Goal: Transaction & Acquisition: Book appointment/travel/reservation

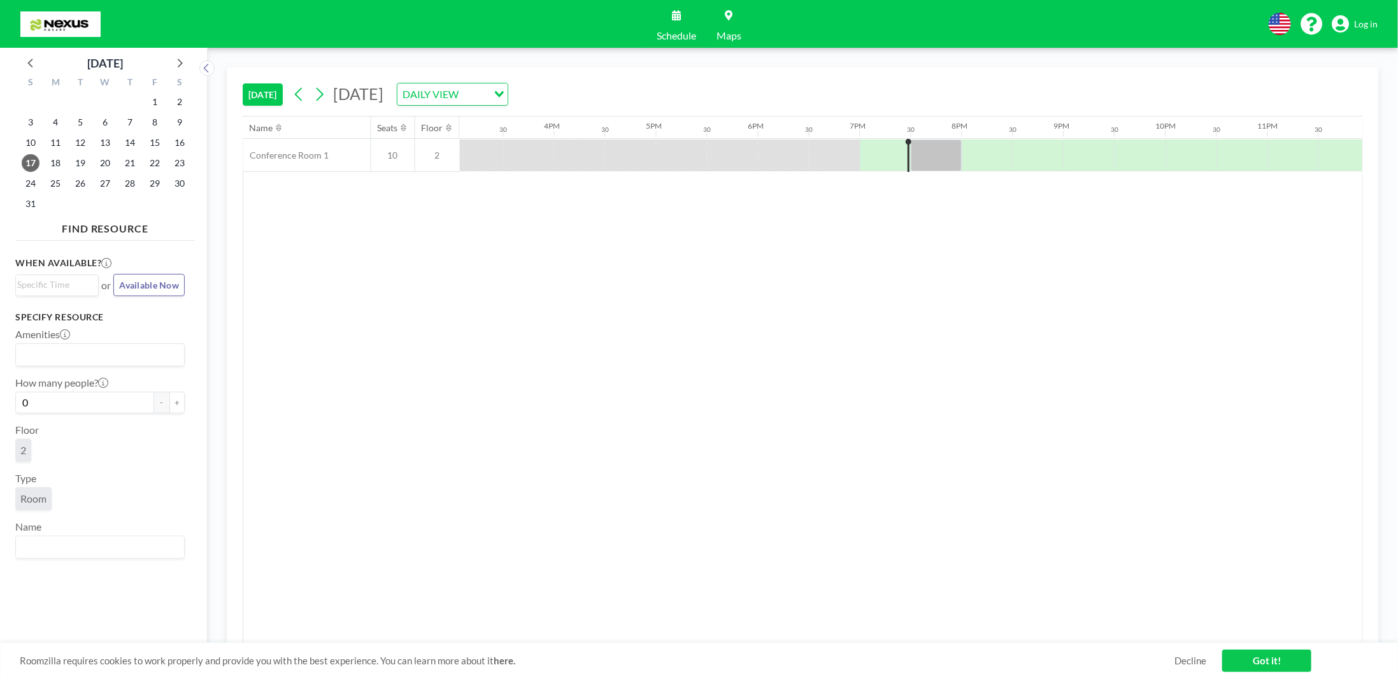
scroll to position [0, 1543]
click at [1010, 145] on div at bounding box center [1031, 155] width 51 height 32
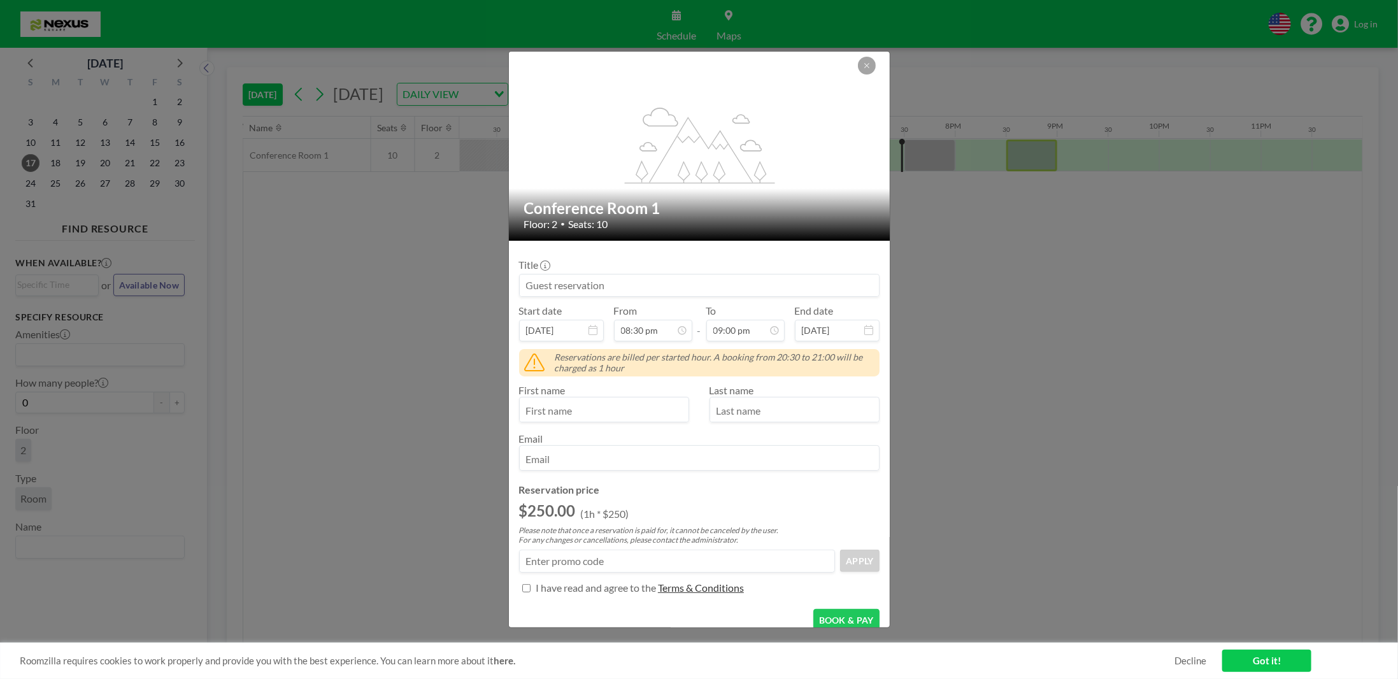
scroll to position [45, 0]
click at [557, 278] on input at bounding box center [699, 286] width 359 height 22
click at [838, 336] on input "[DATE]" at bounding box center [837, 331] width 85 height 22
click at [655, 384] on div "First name" at bounding box center [609, 403] width 180 height 38
click at [553, 421] on div "First name Last name Email" at bounding box center [699, 427] width 361 height 87
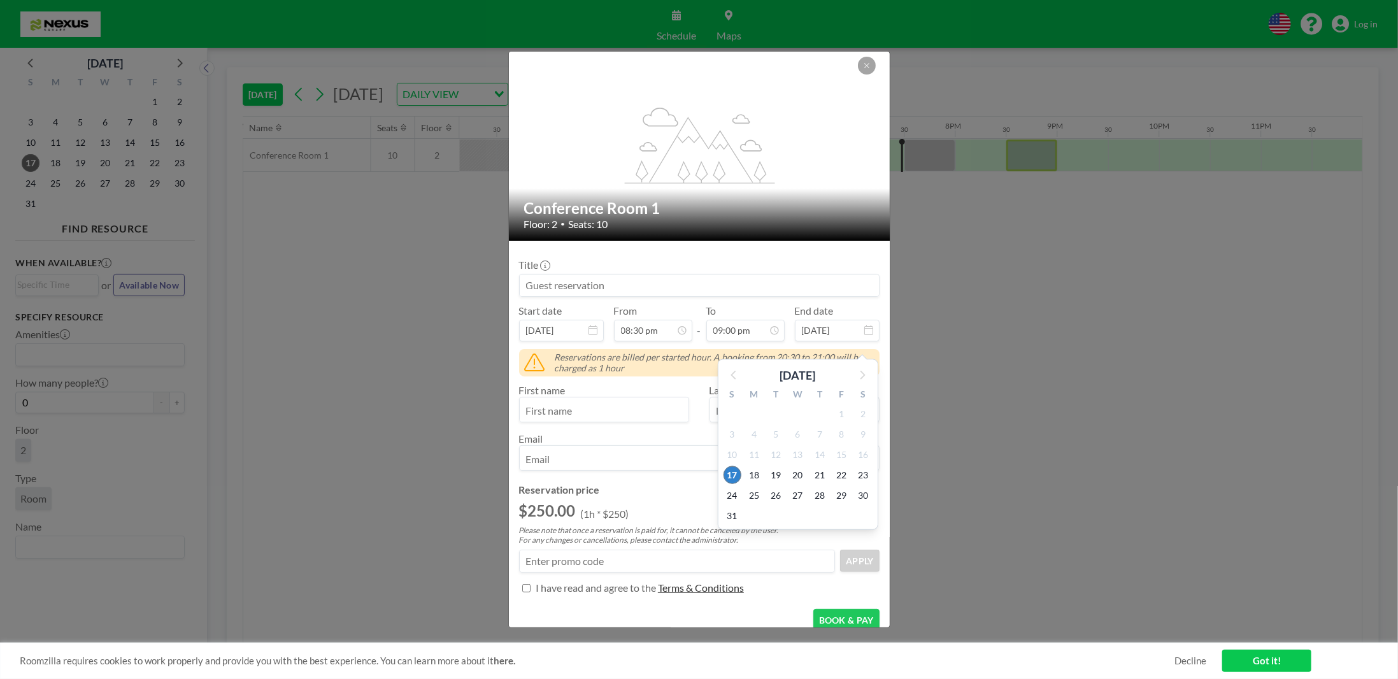
click at [548, 408] on input "text" at bounding box center [604, 411] width 169 height 22
type input "y"
click at [585, 461] on input "email" at bounding box center [699, 459] width 359 height 22
click at [578, 457] on input "email" at bounding box center [699, 459] width 359 height 22
type input "[PERSON_NAME]"
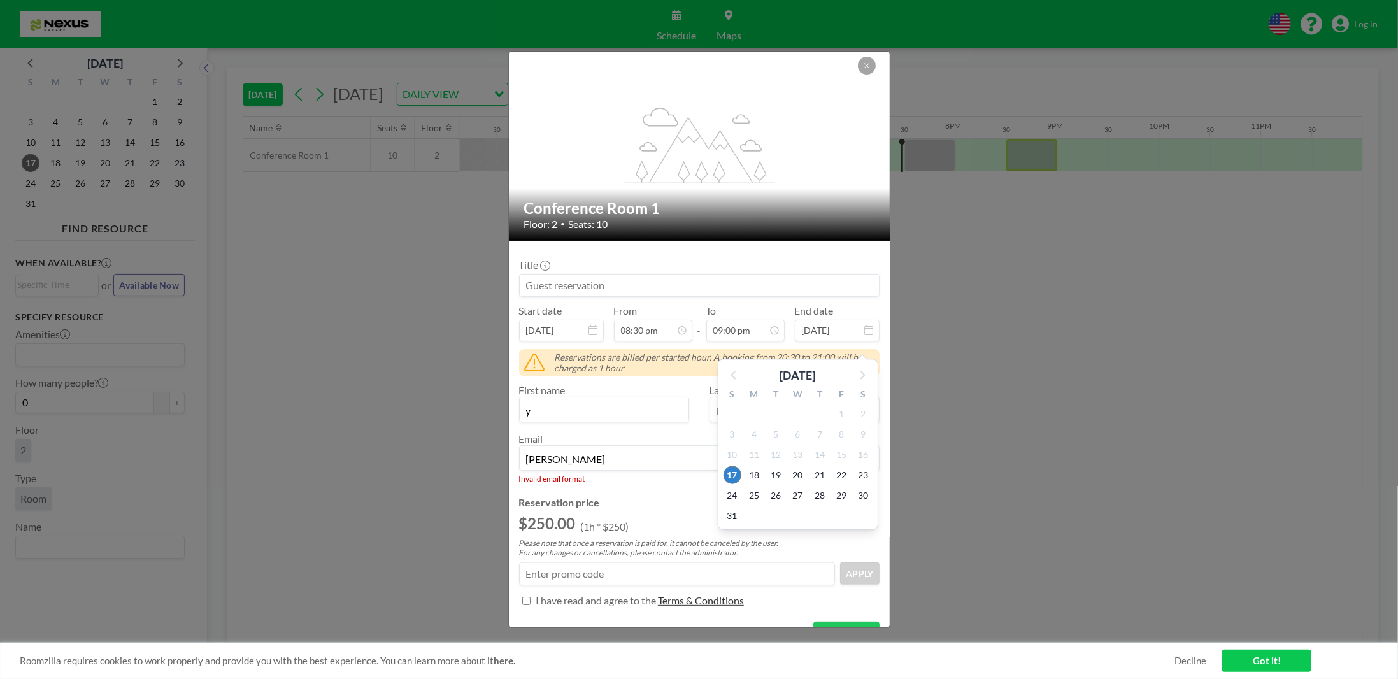
click at [771, 408] on div "29" at bounding box center [776, 414] width 22 height 20
drag, startPoint x: 758, startPoint y: 408, endPoint x: 647, endPoint y: 413, distance: 111.0
click at [661, 412] on div "Title Start date [DATE] From 08:30 pm - To 09:00 pm End date [DATE] [DATE] S M …" at bounding box center [699, 431] width 361 height 361
click at [645, 414] on input "y" at bounding box center [604, 411] width 169 height 22
click at [727, 406] on input "text" at bounding box center [794, 411] width 169 height 22
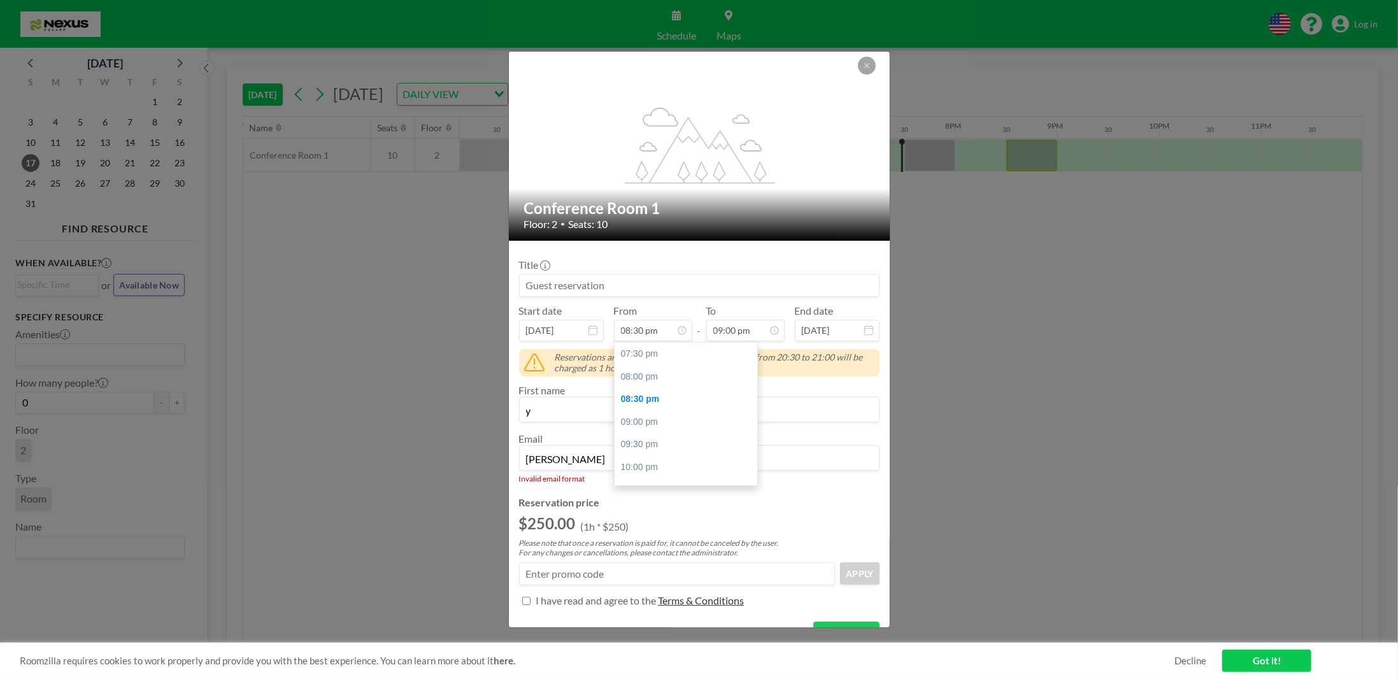
scroll to position [945, 0]
type input "l"
click at [576, 465] on input "[PERSON_NAME]" at bounding box center [699, 459] width 359 height 22
click at [539, 576] on input at bounding box center [677, 574] width 315 height 22
click at [583, 462] on input "yoel4976" at bounding box center [699, 459] width 359 height 22
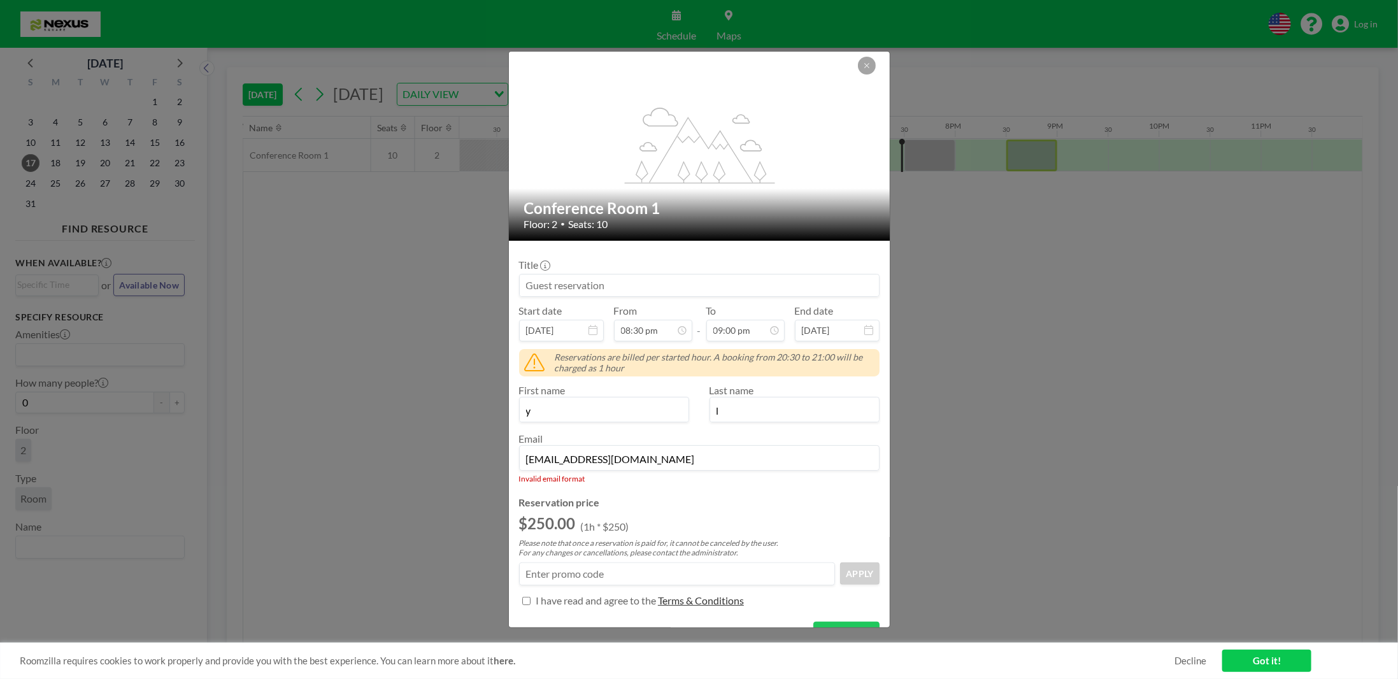
type input "[EMAIL_ADDRESS][DOMAIN_NAME]"
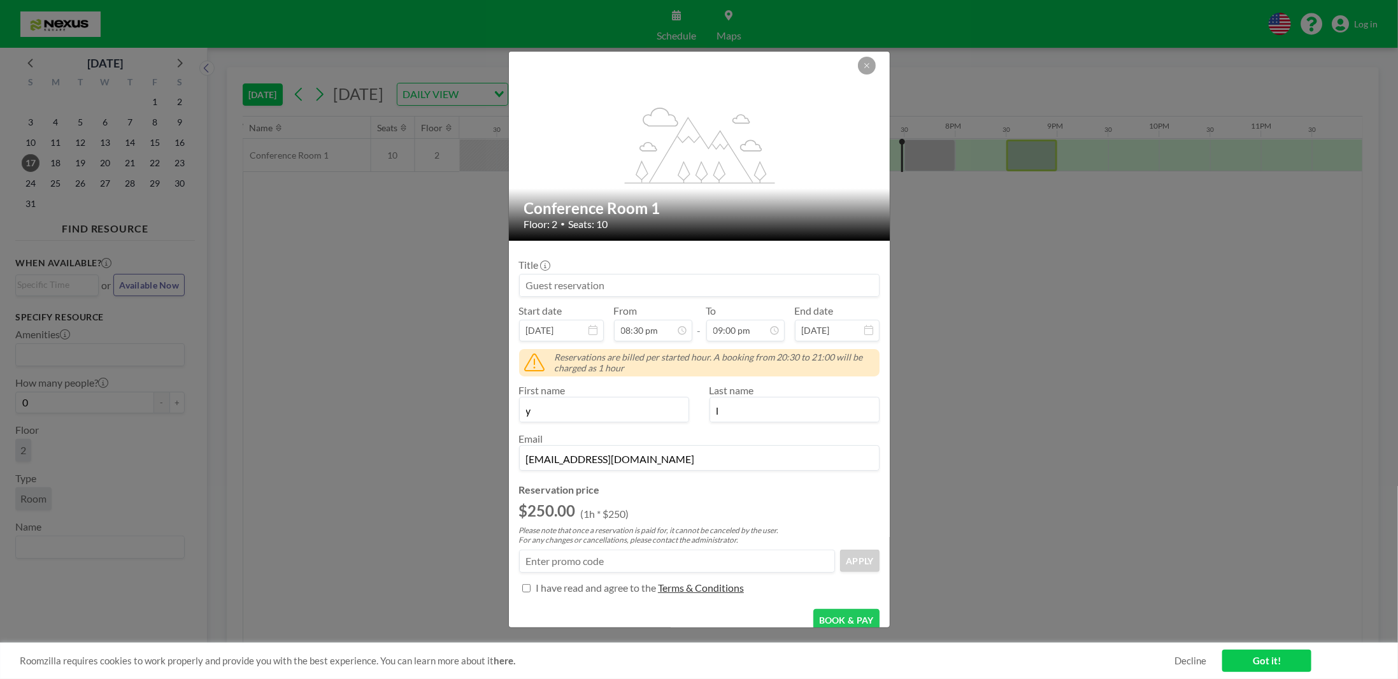
click at [536, 562] on input at bounding box center [677, 561] width 315 height 22
click at [526, 586] on input "Amenities" at bounding box center [526, 588] width 8 height 8
checkbox input "true"
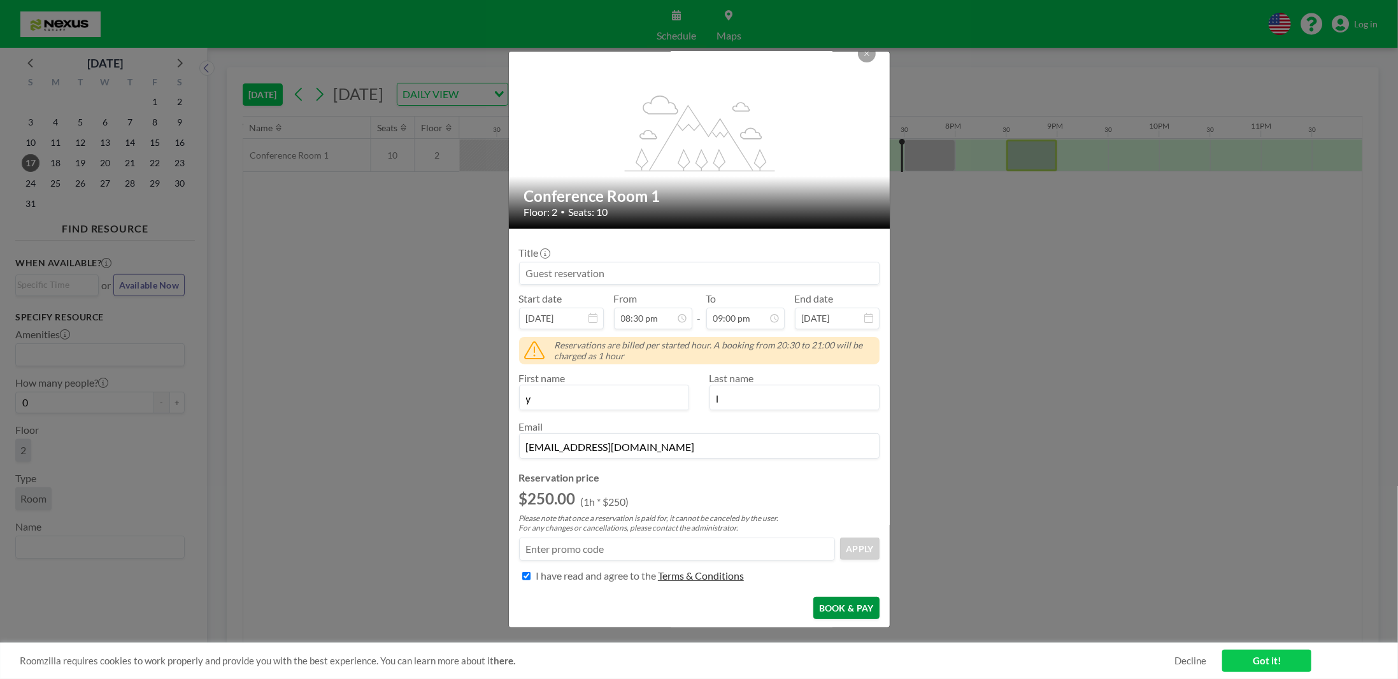
scroll to position [33, 0]
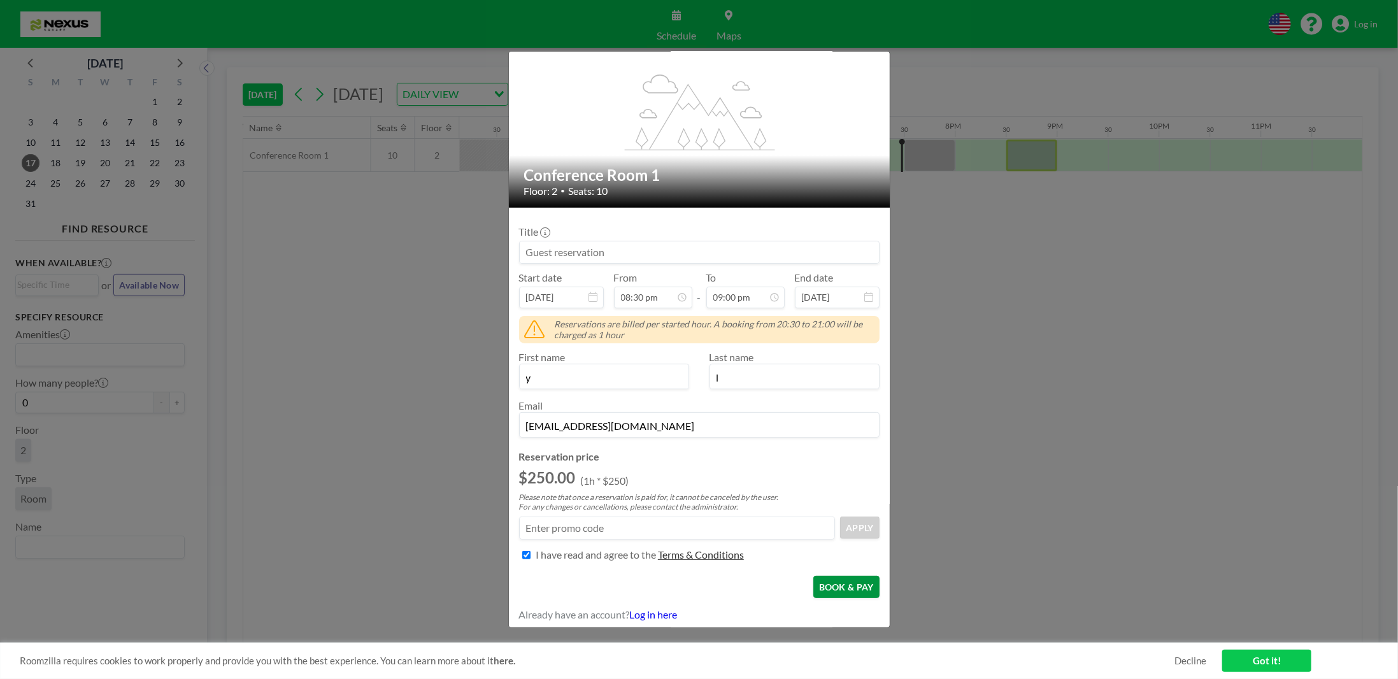
click at [834, 576] on button "BOOK & PAY" at bounding box center [846, 587] width 66 height 22
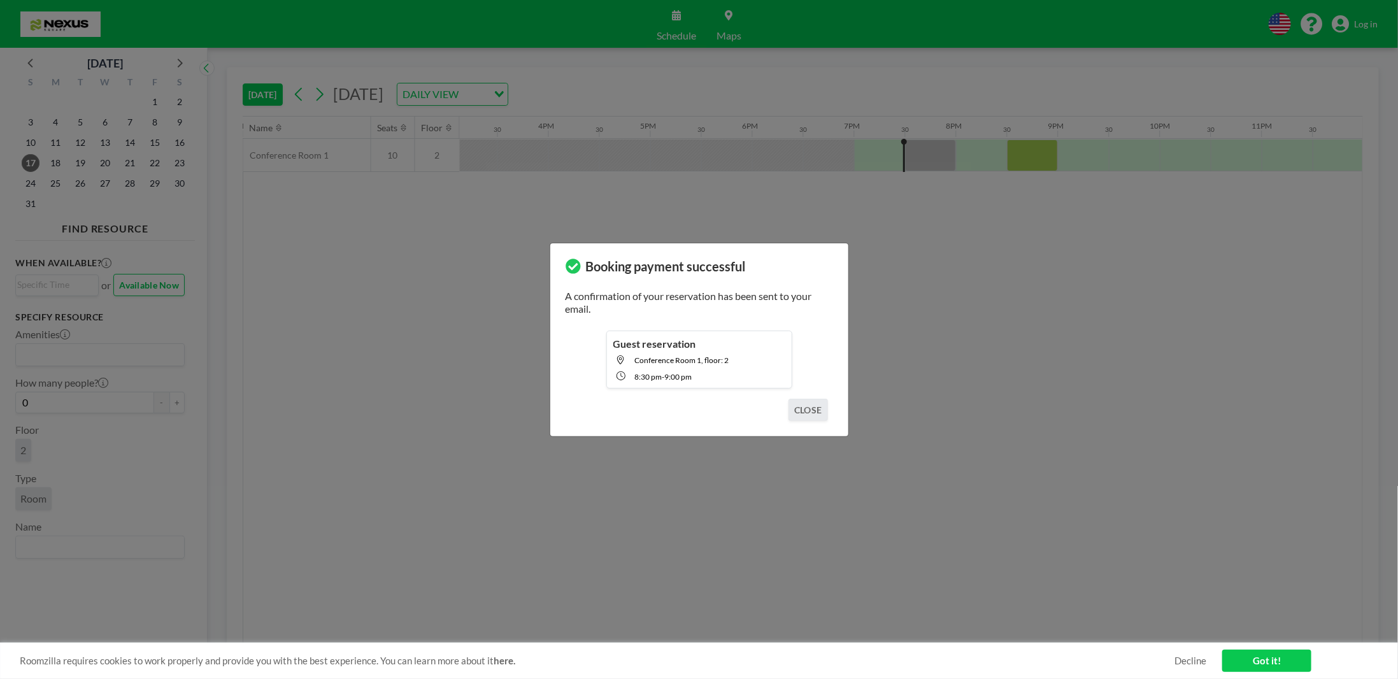
scroll to position [0, 1543]
click at [790, 414] on button "CLOSE" at bounding box center [808, 410] width 39 height 22
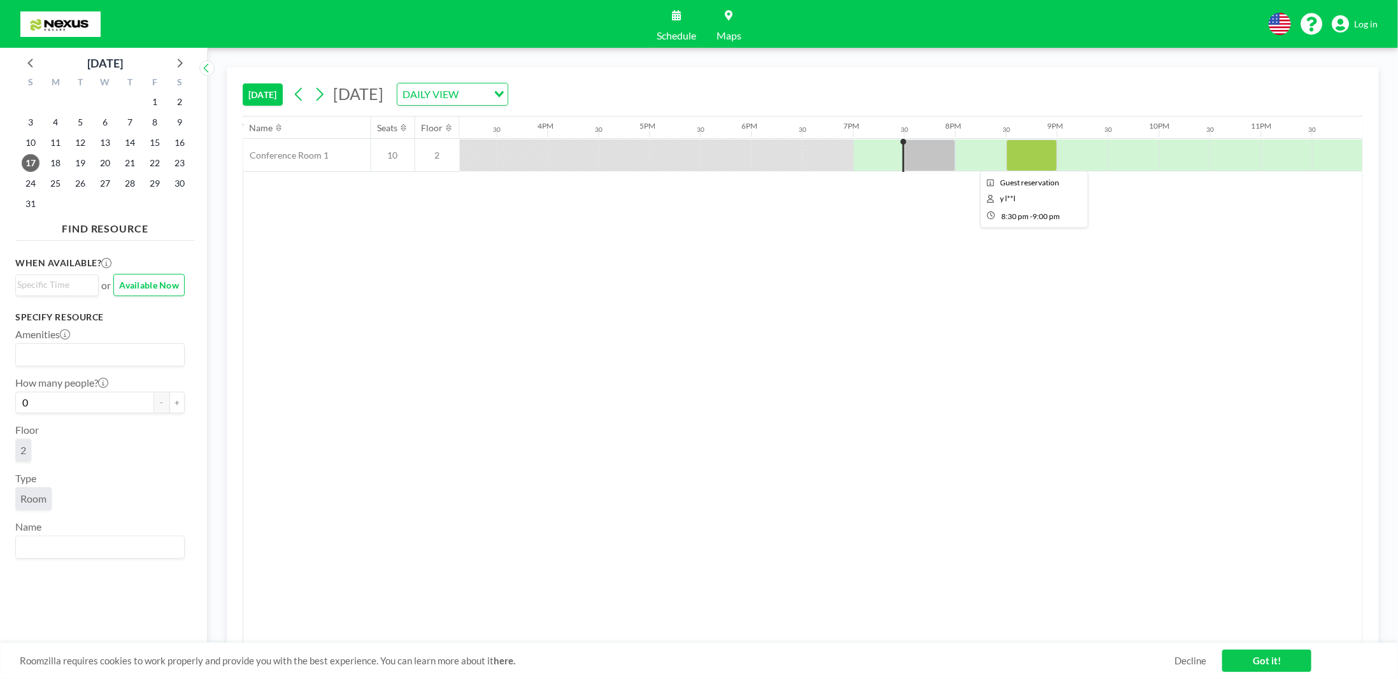
click at [1033, 150] on div at bounding box center [1031, 155] width 51 height 32
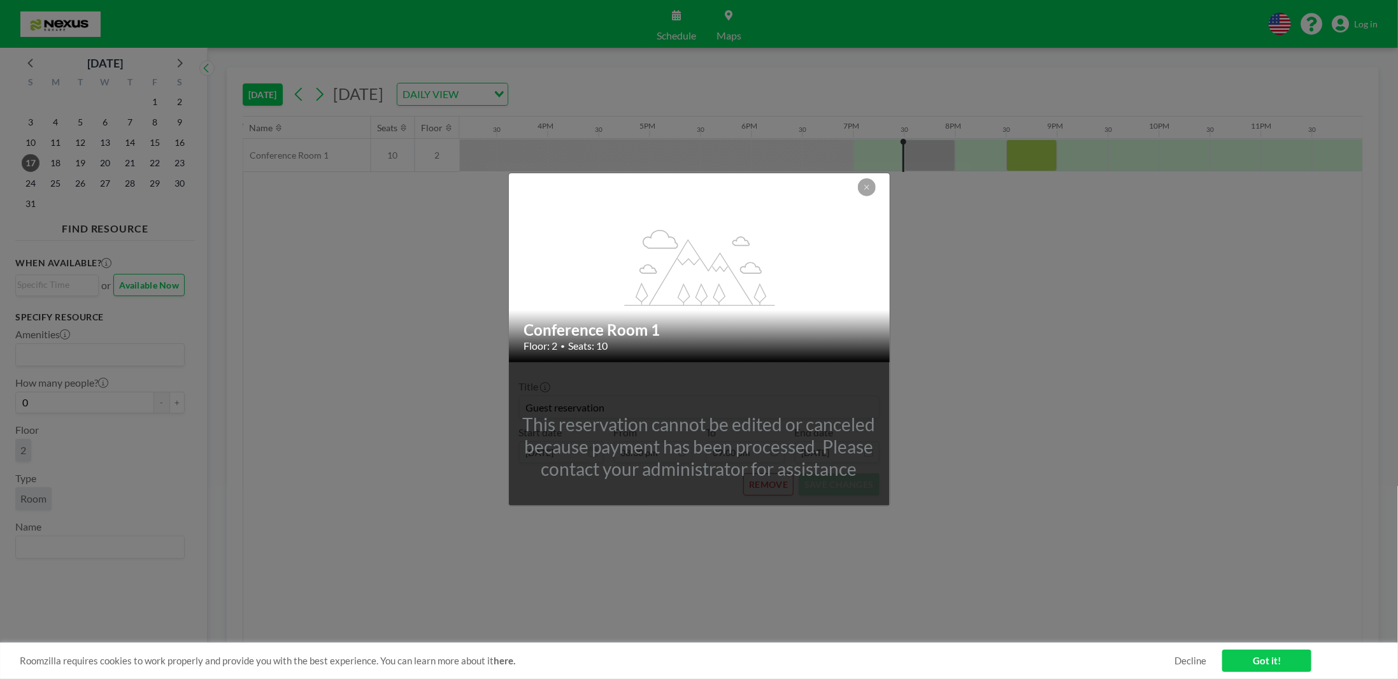
click at [858, 183] on div at bounding box center [867, 187] width 18 height 18
click at [865, 189] on icon at bounding box center [866, 187] width 4 height 4
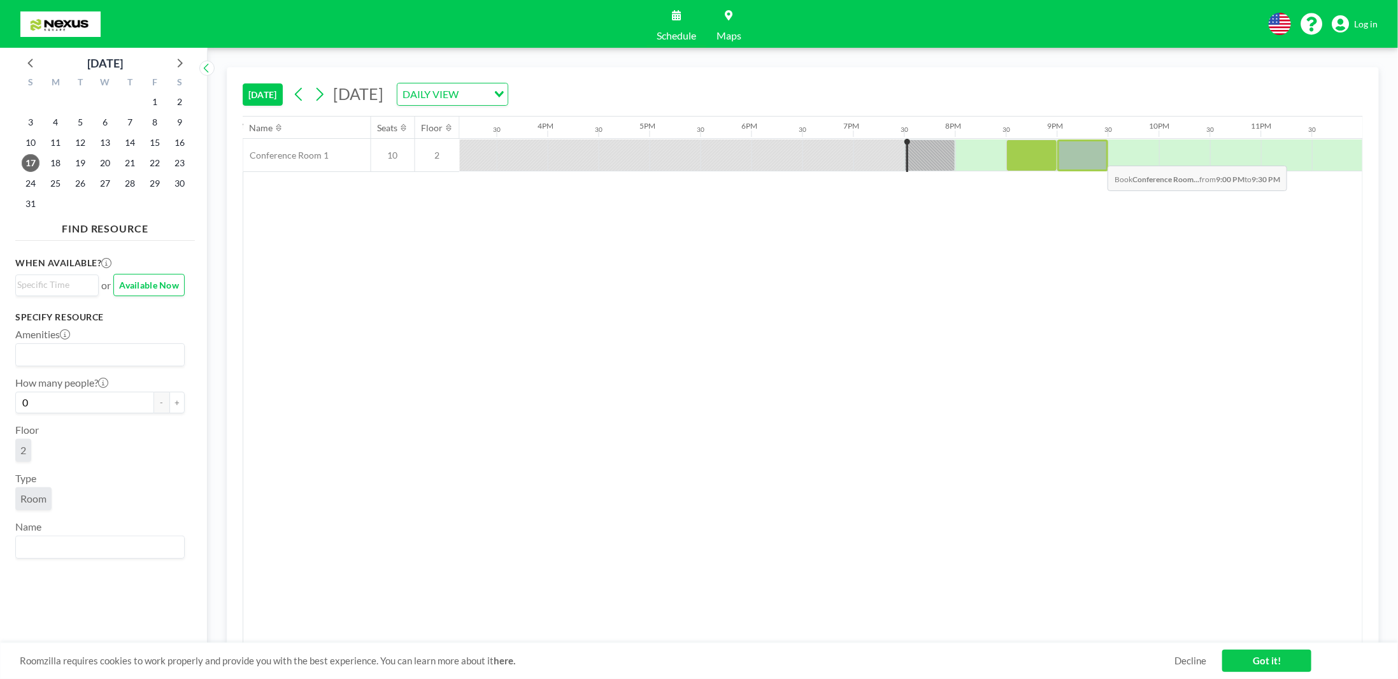
click at [1098, 154] on div at bounding box center [1082, 155] width 51 height 32
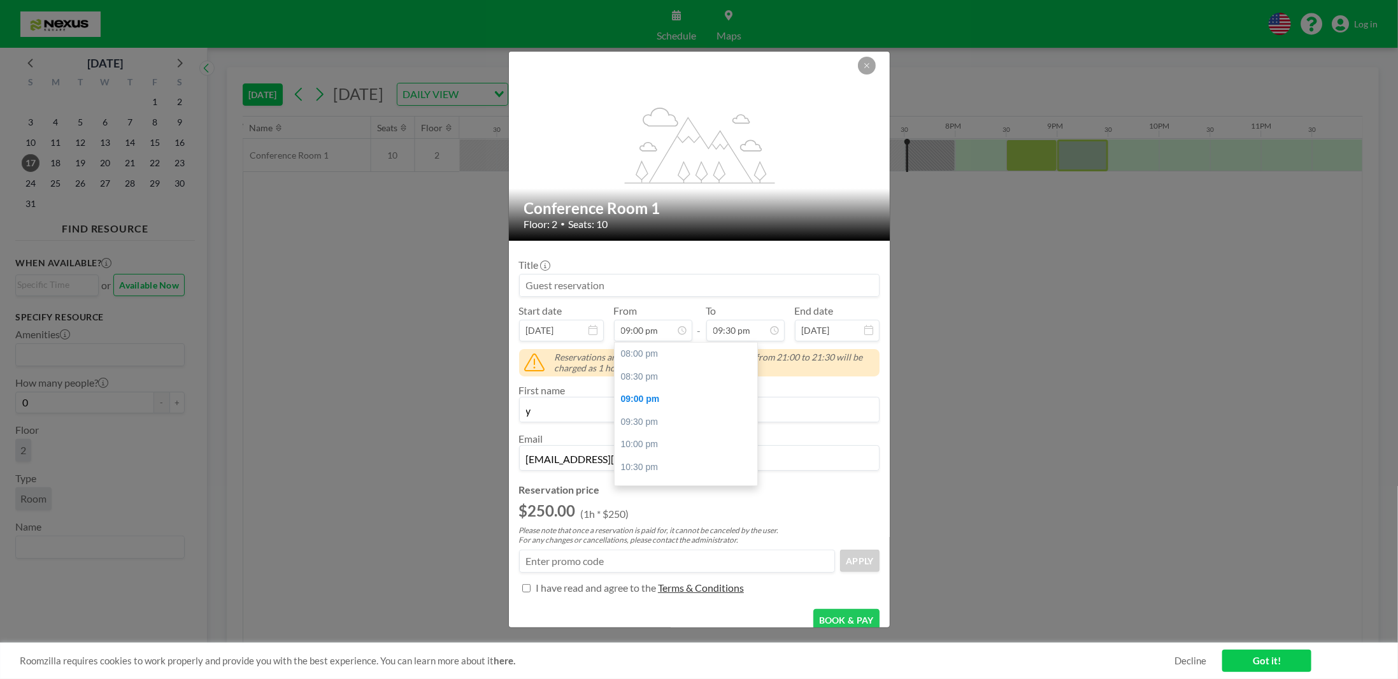
scroll to position [38, 0]
click at [521, 585] on div at bounding box center [526, 588] width 15 height 21
click at [525, 587] on input "Amenities" at bounding box center [526, 588] width 8 height 8
checkbox input "true"
click at [855, 617] on button "BOOK & PAY" at bounding box center [846, 620] width 66 height 22
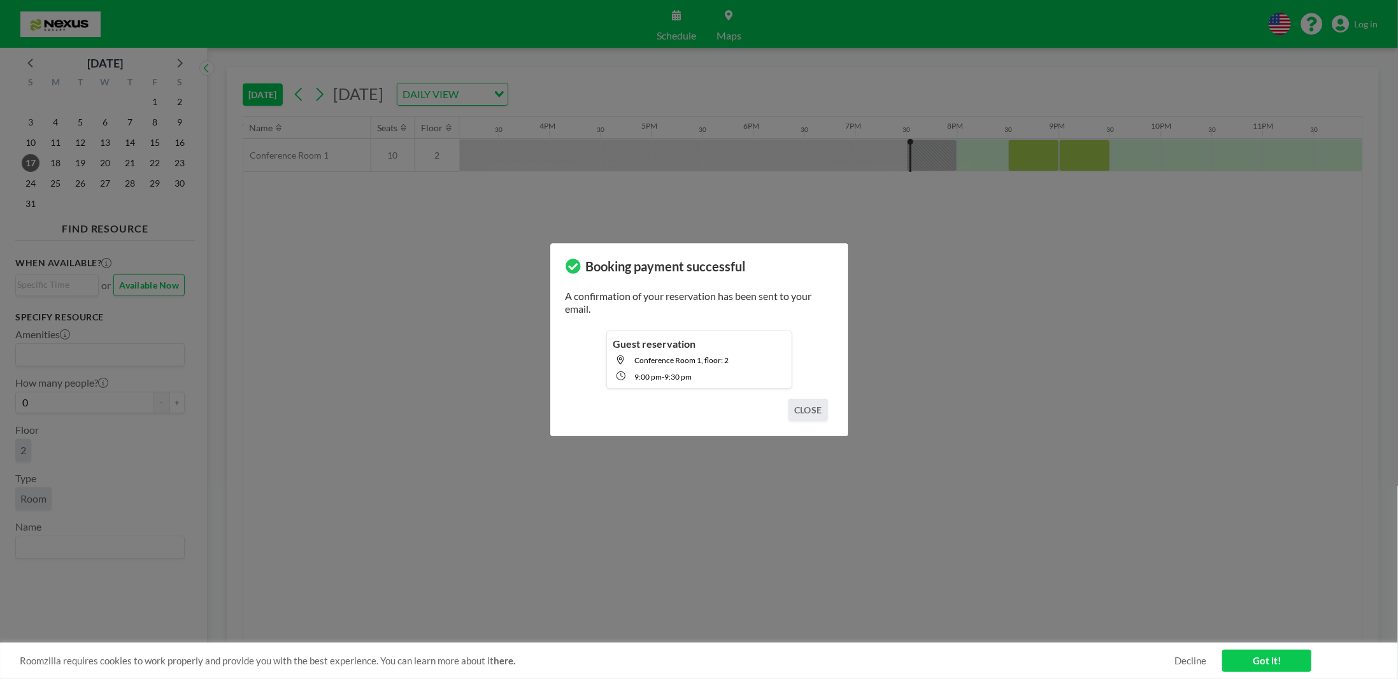
scroll to position [0, 1543]
click at [814, 413] on button "CLOSE" at bounding box center [808, 410] width 39 height 22
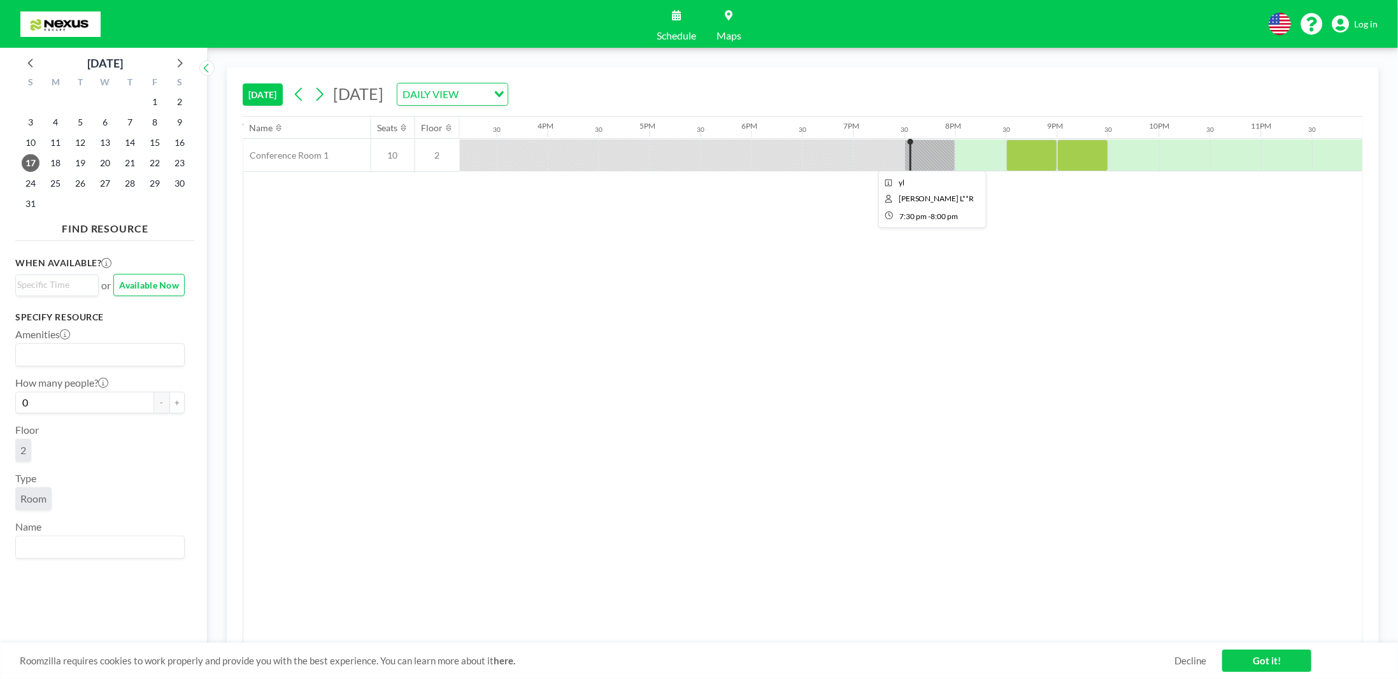
click at [926, 154] on div at bounding box center [930, 155] width 51 height 32
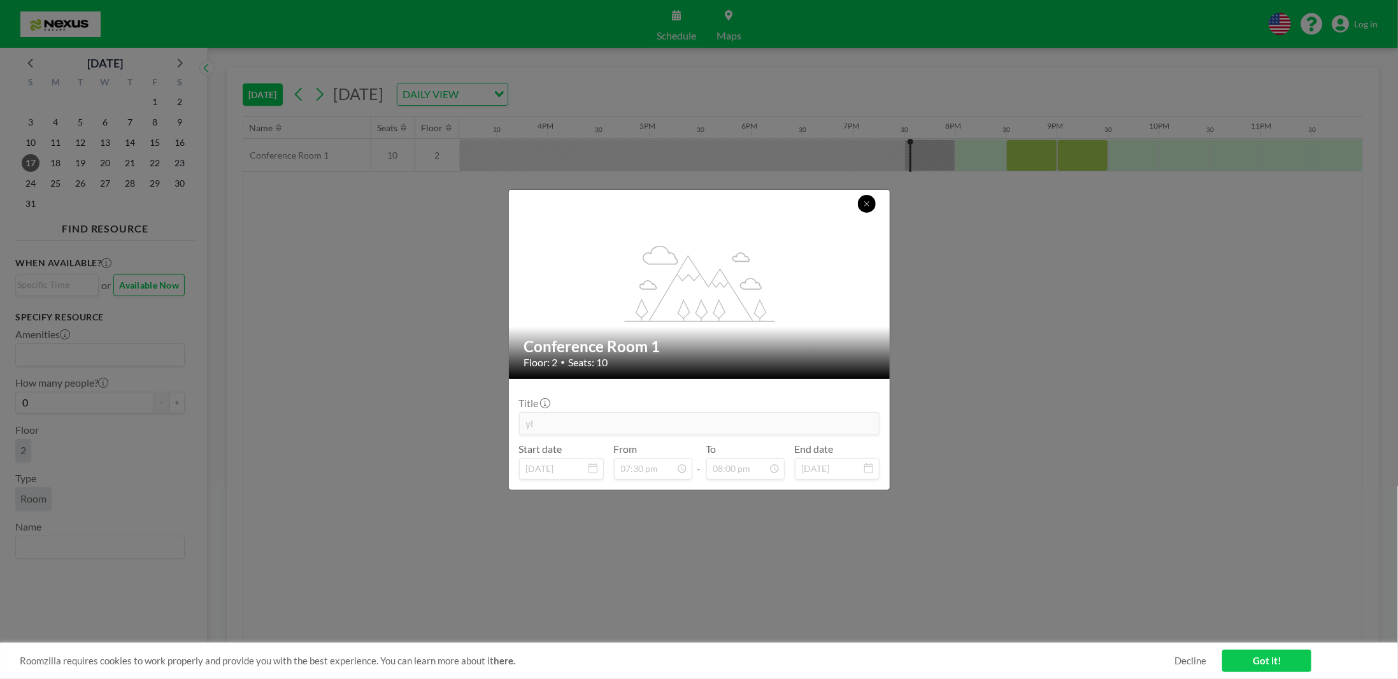
click at [861, 208] on button at bounding box center [867, 204] width 18 height 18
